Goal: Find specific page/section: Find specific page/section

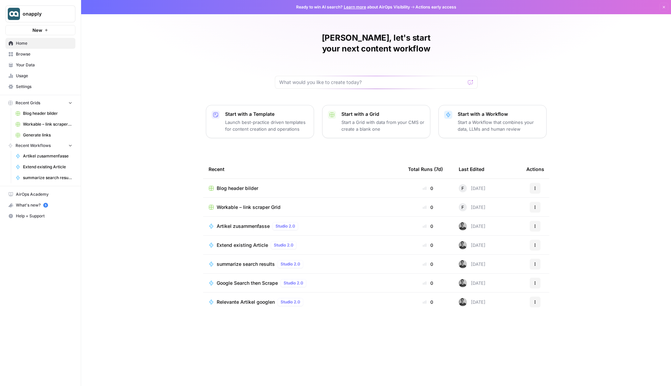
click at [255, 204] on span "Workable – link scraper Grid" at bounding box center [249, 207] width 64 height 7
